Goal: Transaction & Acquisition: Book appointment/travel/reservation

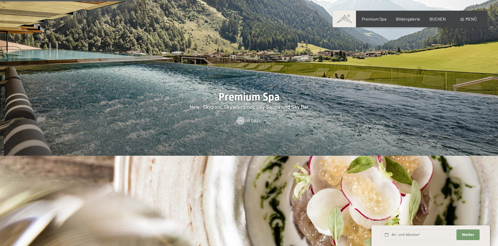
scroll to position [925, 0]
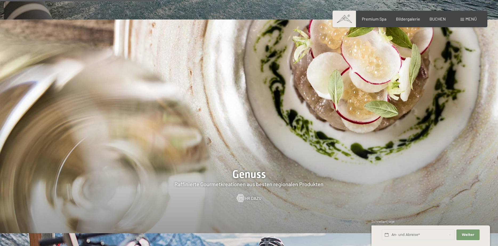
click at [443, 22] on div "Buchen Anfragen Premium Spa Bildergalerie BUCHEN Menü DE IT EN Gutschein Bilder…" at bounding box center [410, 19] width 134 height 6
click at [442, 21] on span "BUCHEN" at bounding box center [438, 17] width 16 height 5
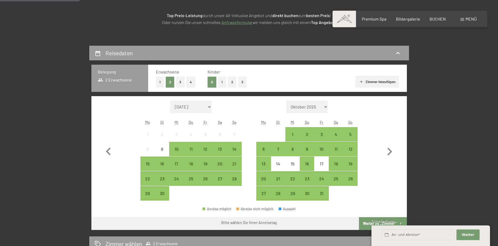
scroll to position [82, 0]
click at [388, 154] on icon "button" at bounding box center [390, 151] width 5 height 8
select select "2025-10-01"
select select "2025-11-01"
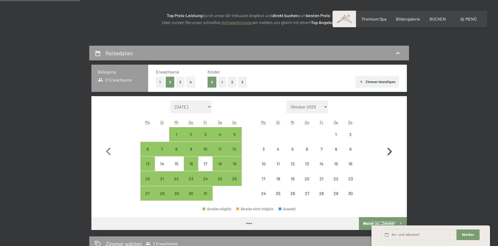
select select "2025-10-01"
select select "2025-11-01"
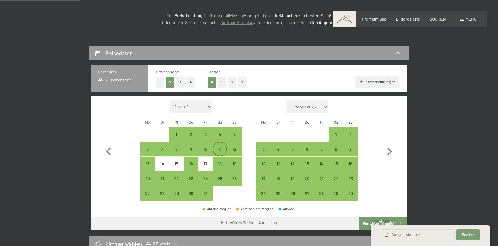
click at [219, 148] on div "11" at bounding box center [219, 153] width 13 height 13
select select "2025-10-01"
select select "2025-11-01"
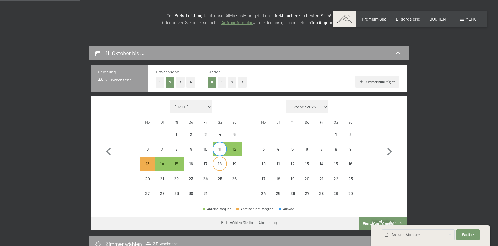
click at [222, 164] on div "18" at bounding box center [219, 167] width 13 height 13
select select "2025-10-01"
select select "2025-11-01"
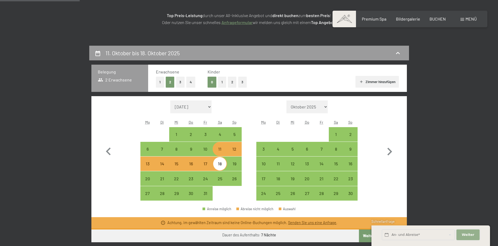
click at [468, 235] on span "Weiter" at bounding box center [468, 234] width 13 height 5
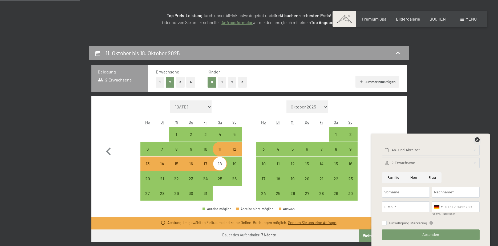
click at [477, 139] on icon at bounding box center [477, 139] width 5 height 5
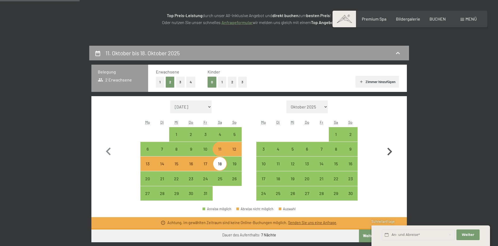
click at [390, 153] on icon "button" at bounding box center [390, 151] width 5 height 8
select select "2025-11-01"
select select "2025-12-01"
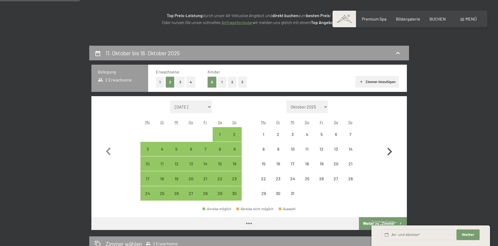
click at [390, 152] on icon "button" at bounding box center [390, 151] width 5 height 8
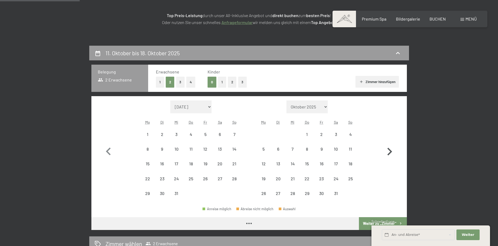
click at [390, 152] on icon "button" at bounding box center [390, 151] width 5 height 8
click at [390, 152] on icon "button" at bounding box center [389, 151] width 15 height 15
select select "2026-02-01"
select select "2026-03-01"
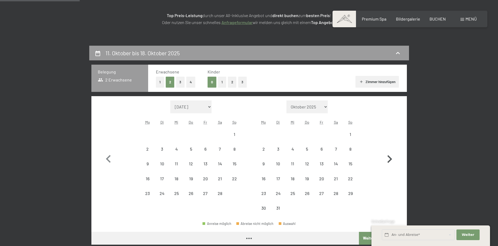
click at [390, 152] on icon "button" at bounding box center [389, 158] width 15 height 15
select select "2026-03-01"
select select "2026-04-01"
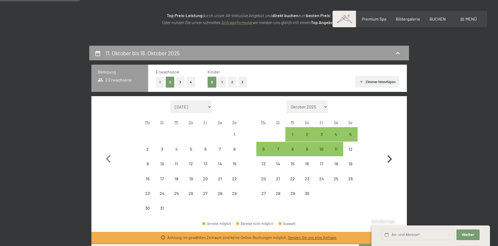
click at [390, 152] on icon "button" at bounding box center [389, 158] width 15 height 15
select select "2026-04-01"
select select "2026-05-01"
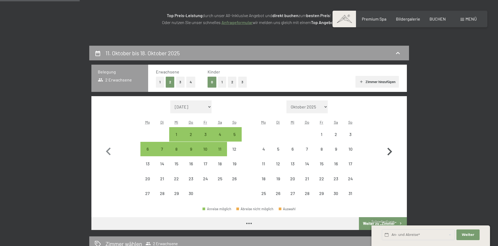
click at [390, 152] on icon "button" at bounding box center [389, 151] width 15 height 15
select select "2026-05-01"
select select "2026-06-01"
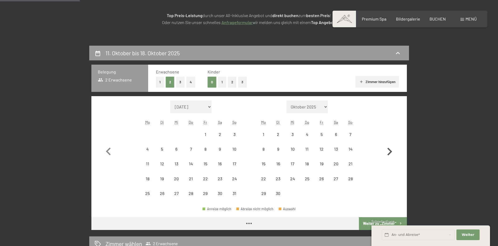
select select "2026-05-01"
select select "2026-06-01"
click at [390, 152] on icon "button" at bounding box center [389, 151] width 15 height 15
select select "2026-06-01"
select select "2026-07-01"
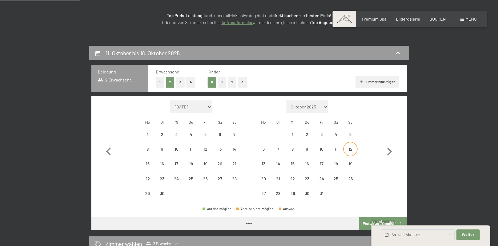
select select "2026-06-01"
select select "2026-07-01"
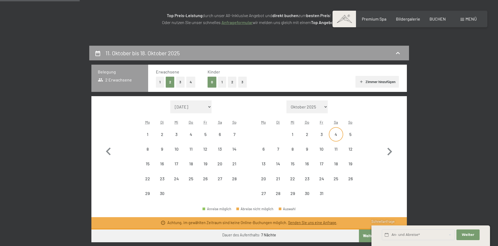
click at [339, 135] on div "4" at bounding box center [336, 138] width 13 height 13
select select "2026-06-01"
select select "2026-07-01"
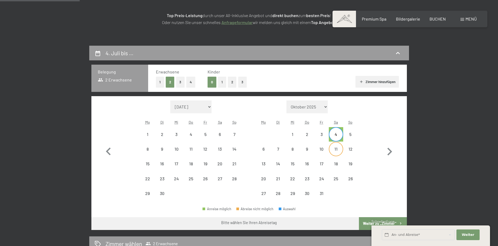
click at [339, 147] on div "11" at bounding box center [336, 153] width 13 height 13
select select "2026-06-01"
select select "2026-07-01"
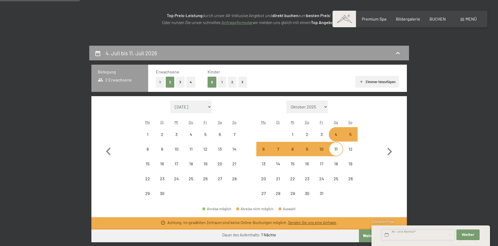
click at [451, 234] on input "text" at bounding box center [418, 234] width 73 height 11
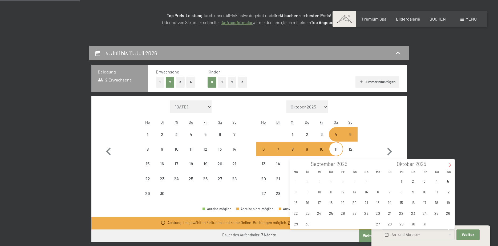
click at [447, 166] on span at bounding box center [450, 163] width 9 height 9
click at [439, 165] on div "November 2025" at bounding box center [414, 163] width 62 height 9
drag, startPoint x: 470, startPoint y: 238, endPoint x: 466, endPoint y: 235, distance: 4.4
click at [468, 237] on button "Weiter Adressfelder ausblenden" at bounding box center [468, 234] width 23 height 11
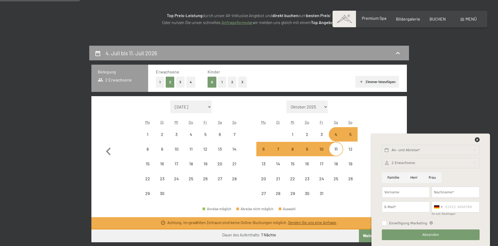
click at [370, 20] on span "Premium Spa" at bounding box center [374, 17] width 25 height 5
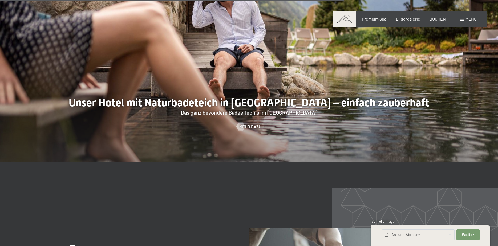
scroll to position [2339, 0]
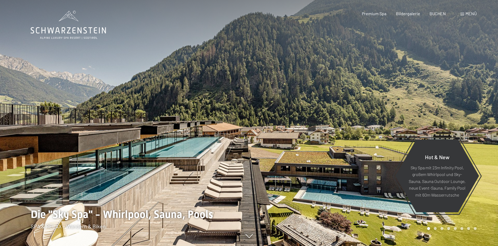
click at [465, 14] on div "Menü" at bounding box center [469, 14] width 16 height 6
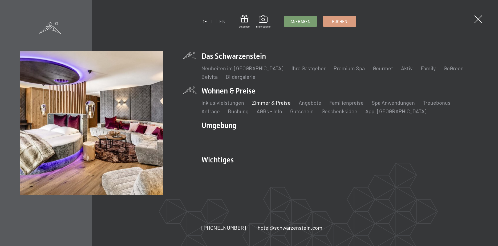
click at [278, 101] on link "Zimmer & Preise" at bounding box center [271, 102] width 39 height 6
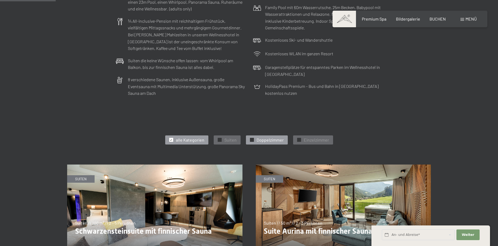
scroll to position [190, 0]
click at [261, 141] on span "Doppelzimmer" at bounding box center [270, 140] width 27 height 6
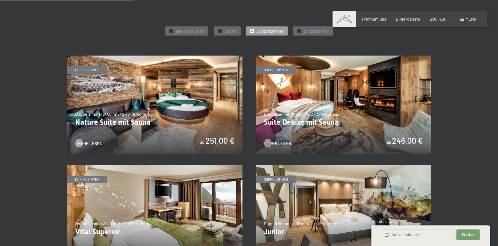
scroll to position [408, 0]
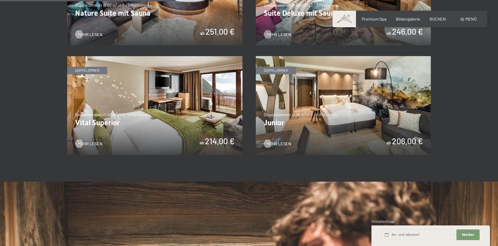
click at [187, 131] on img at bounding box center [154, 105] width 175 height 99
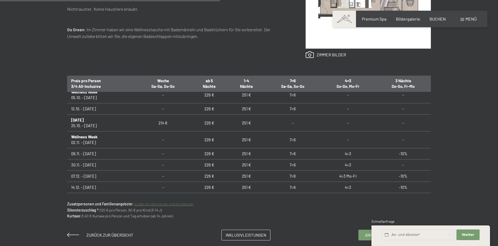
scroll to position [38, 0]
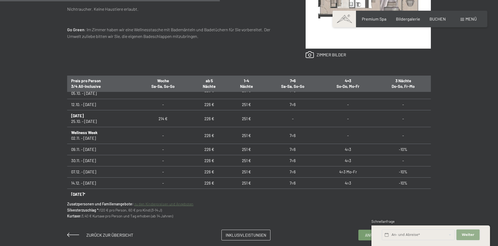
click at [475, 233] on button "Weiter Adressfelder ausblenden" at bounding box center [468, 234] width 23 height 11
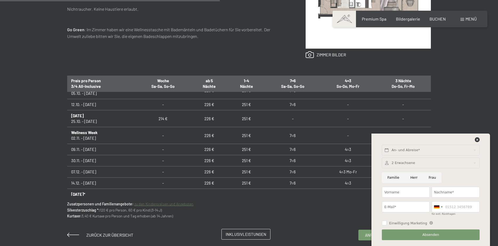
click at [256, 234] on span "Inklusivleistungen" at bounding box center [246, 234] width 41 height 6
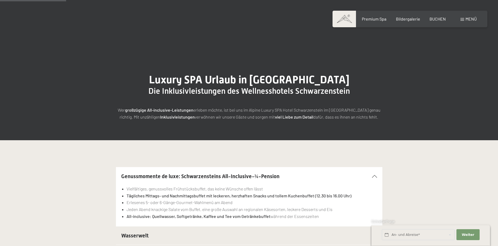
scroll to position [136, 0]
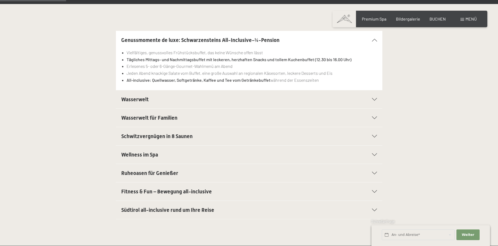
click at [369, 100] on div at bounding box center [372, 99] width 12 height 3
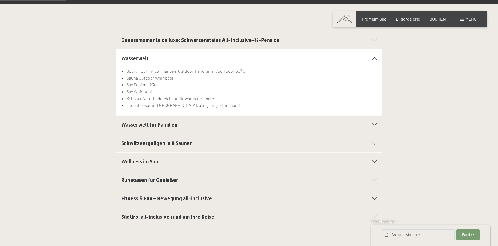
click at [371, 117] on div "Wasserwelt für Familien" at bounding box center [249, 124] width 256 height 18
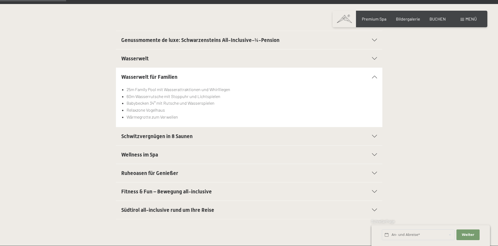
click at [371, 132] on div "Schwitzvergnügen in 8 Saunen" at bounding box center [249, 136] width 256 height 18
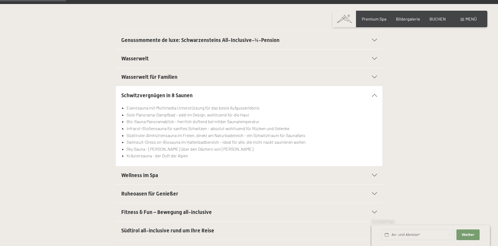
click at [373, 180] on div "Wellness im Spa" at bounding box center [249, 175] width 256 height 18
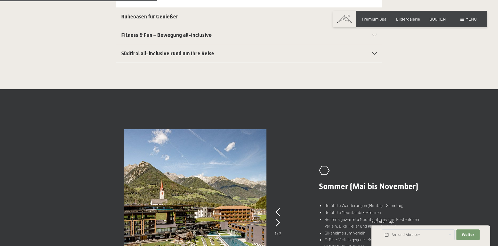
scroll to position [381, 0]
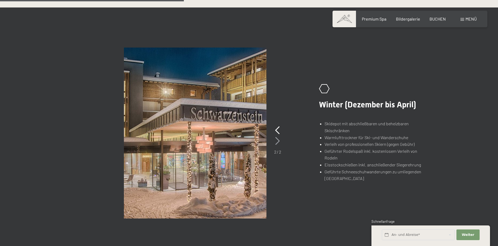
click at [276, 142] on icon at bounding box center [277, 141] width 5 height 8
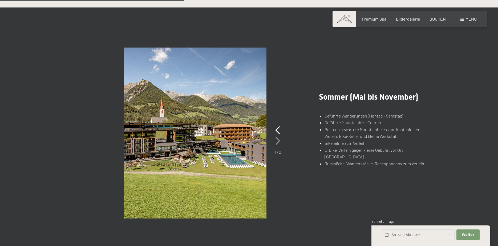
click at [276, 142] on icon at bounding box center [278, 141] width 5 height 8
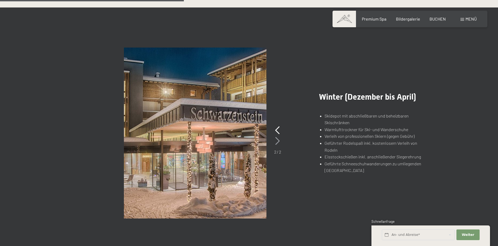
click at [276, 142] on icon at bounding box center [277, 141] width 5 height 8
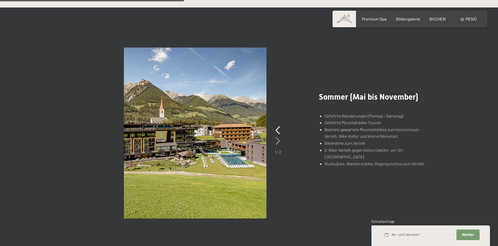
click at [277, 142] on icon at bounding box center [278, 141] width 5 height 8
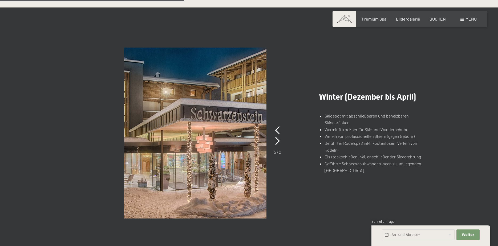
click at [280, 134] on div "2 / 2" at bounding box center [277, 140] width 7 height 30
click at [280, 135] on div "2 / 2" at bounding box center [277, 140] width 7 height 30
